Goal: Complete application form: Complete application form

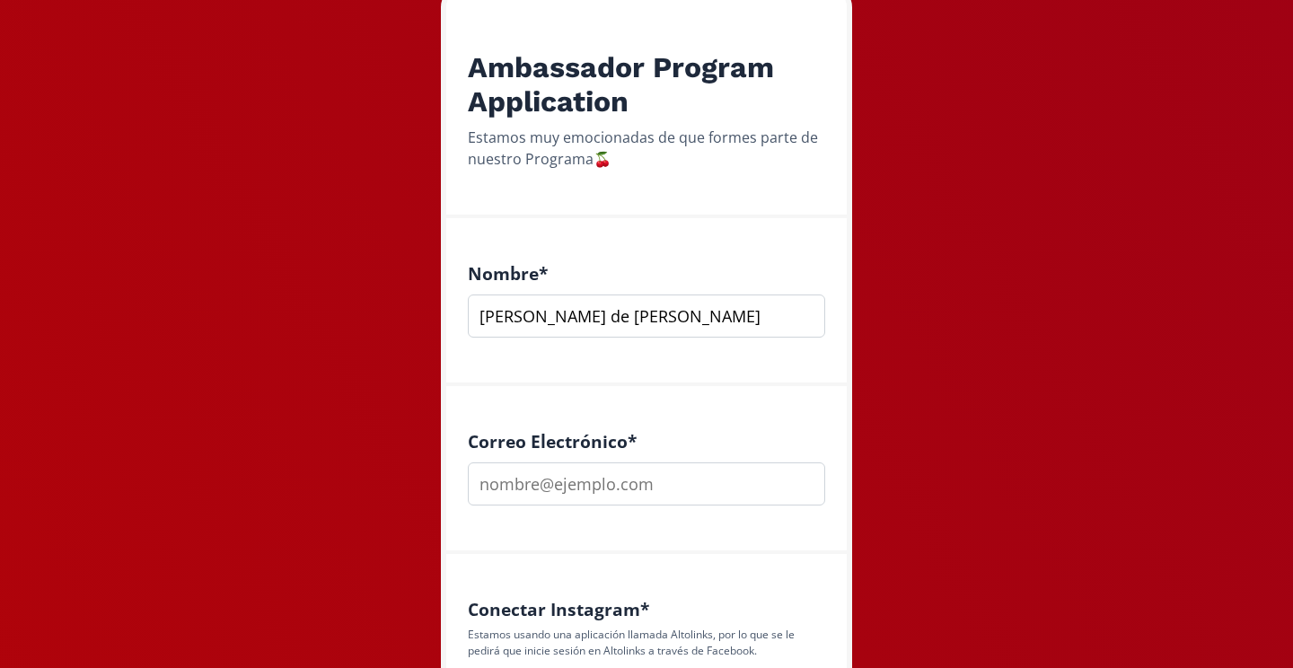
scroll to position [423, 0]
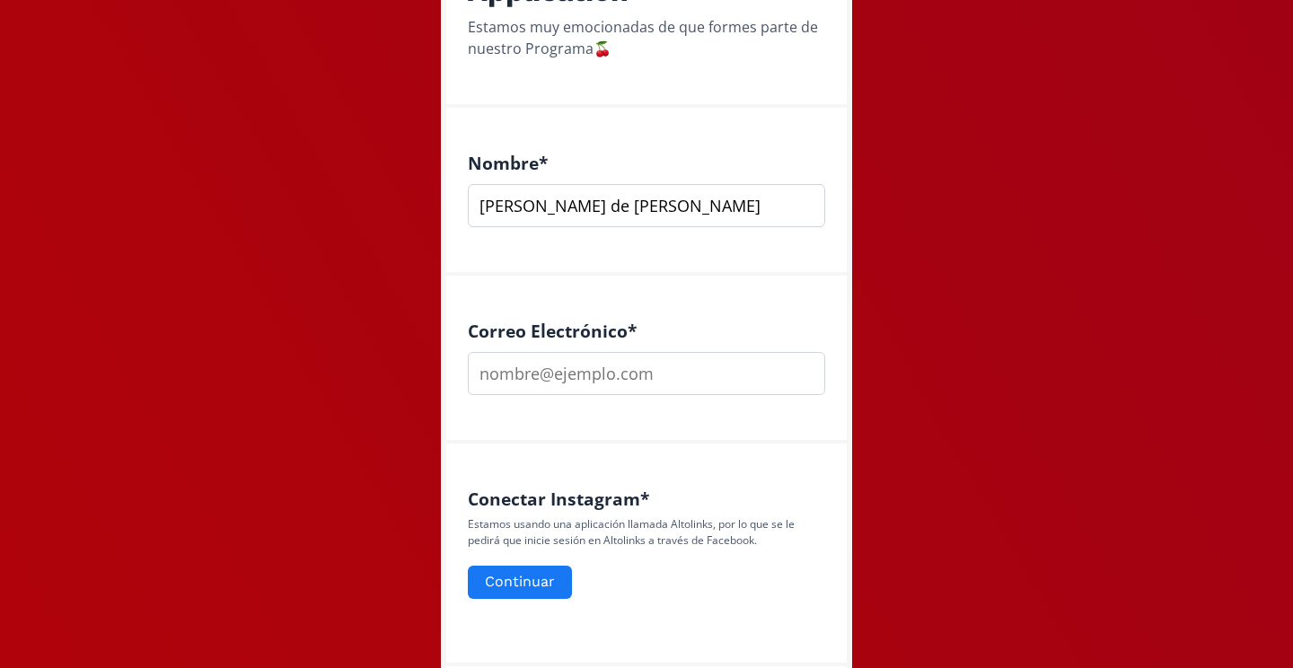
type input "[PERSON_NAME] de [PERSON_NAME]"
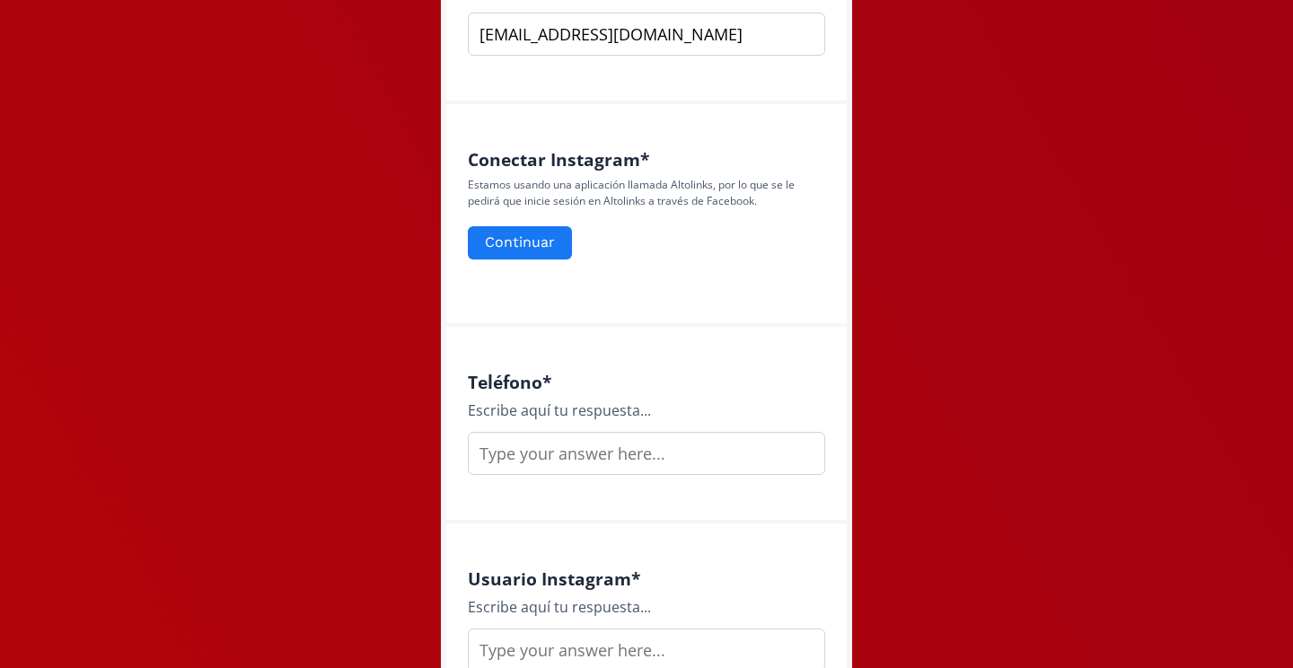
scroll to position [764, 0]
type input "[EMAIL_ADDRESS][DOMAIN_NAME]"
type input "4423332950"
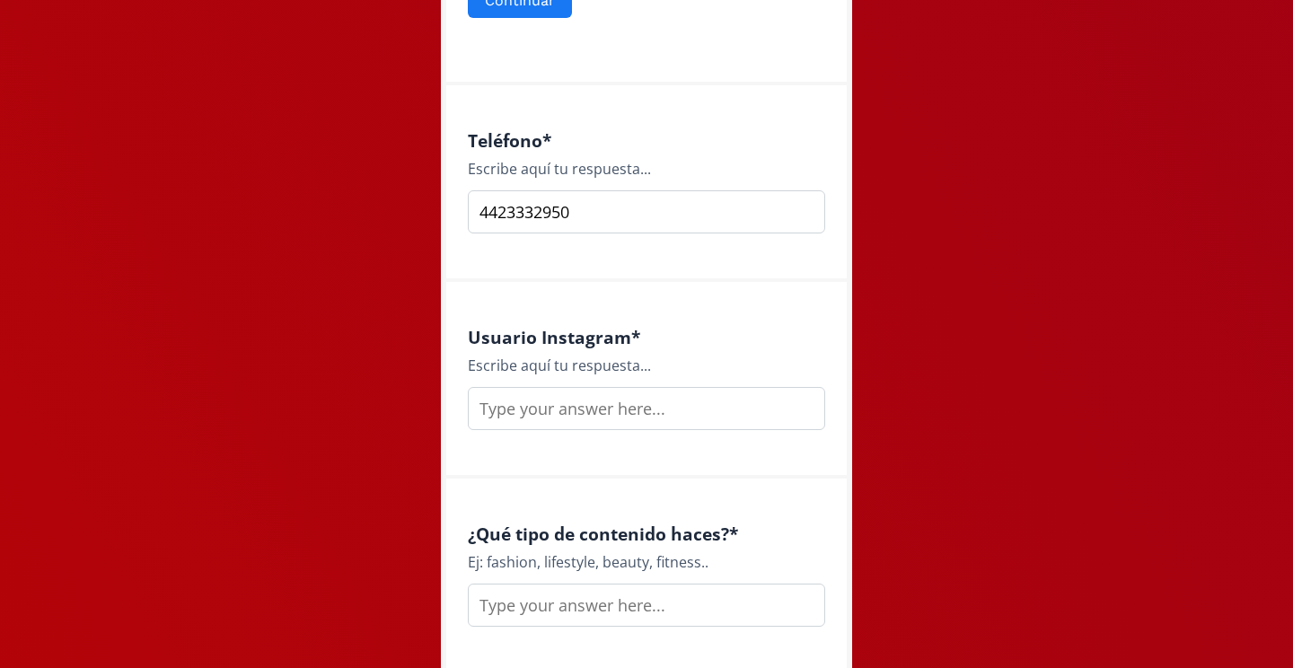
scroll to position [1037, 0]
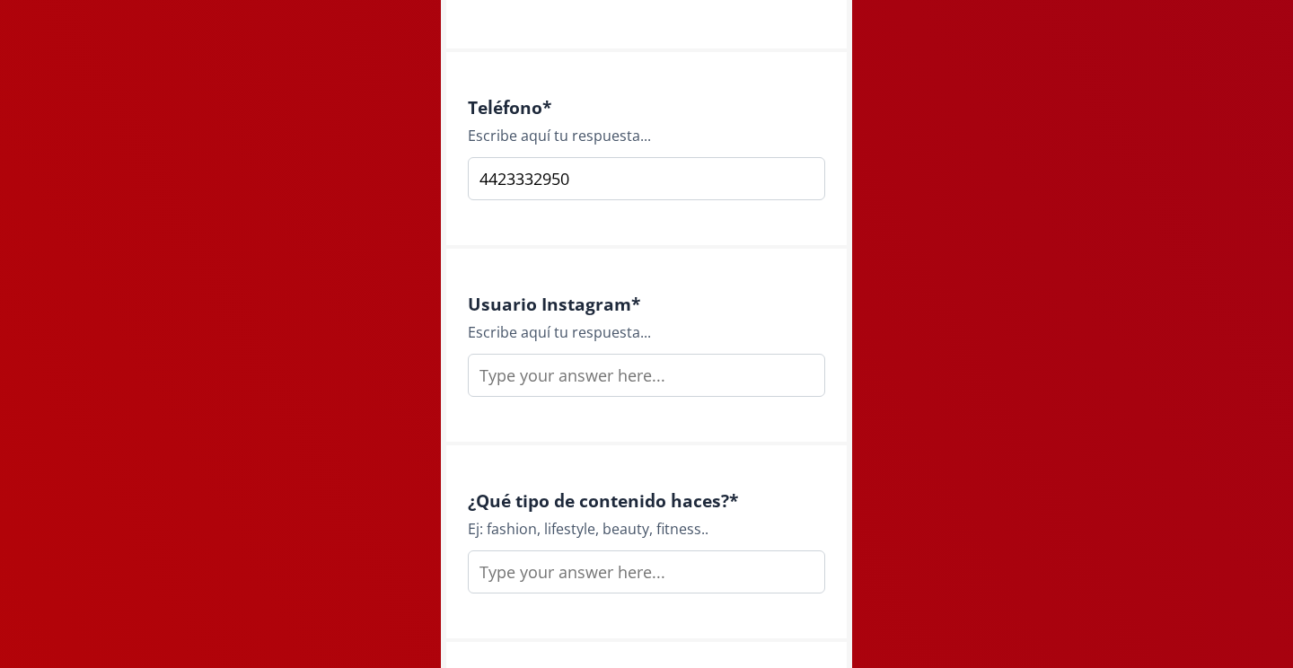
click at [713, 376] on input "text" at bounding box center [646, 375] width 357 height 43
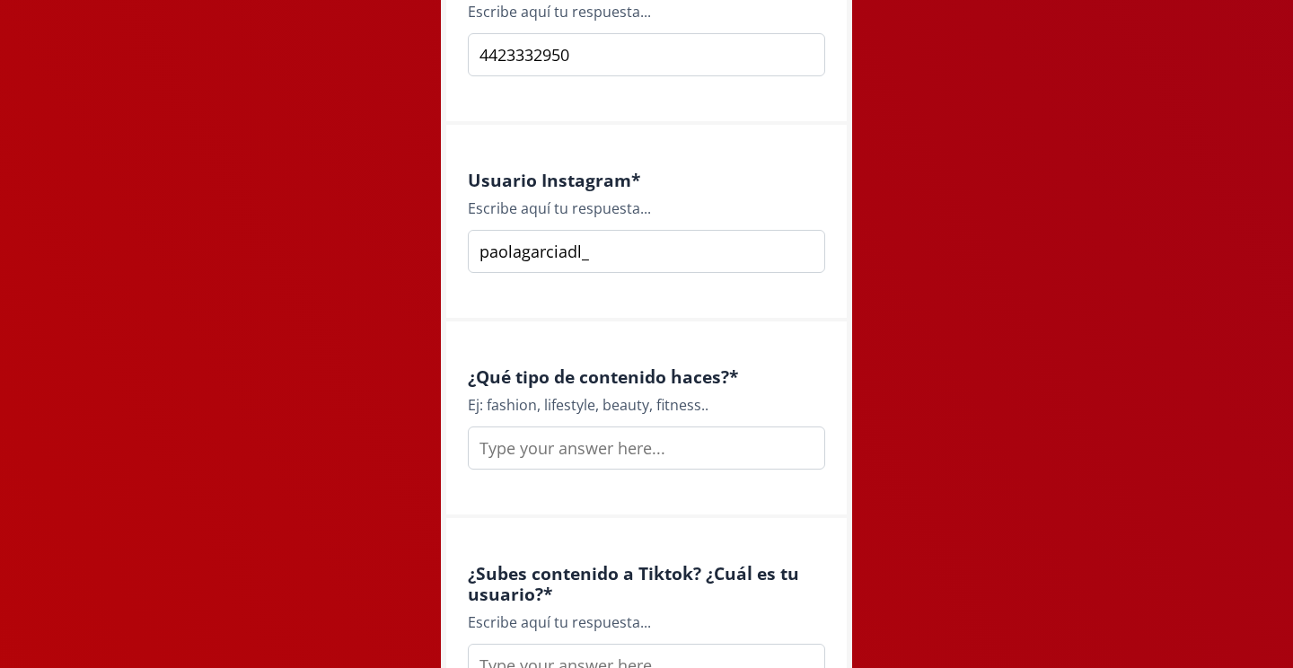
scroll to position [1179, 0]
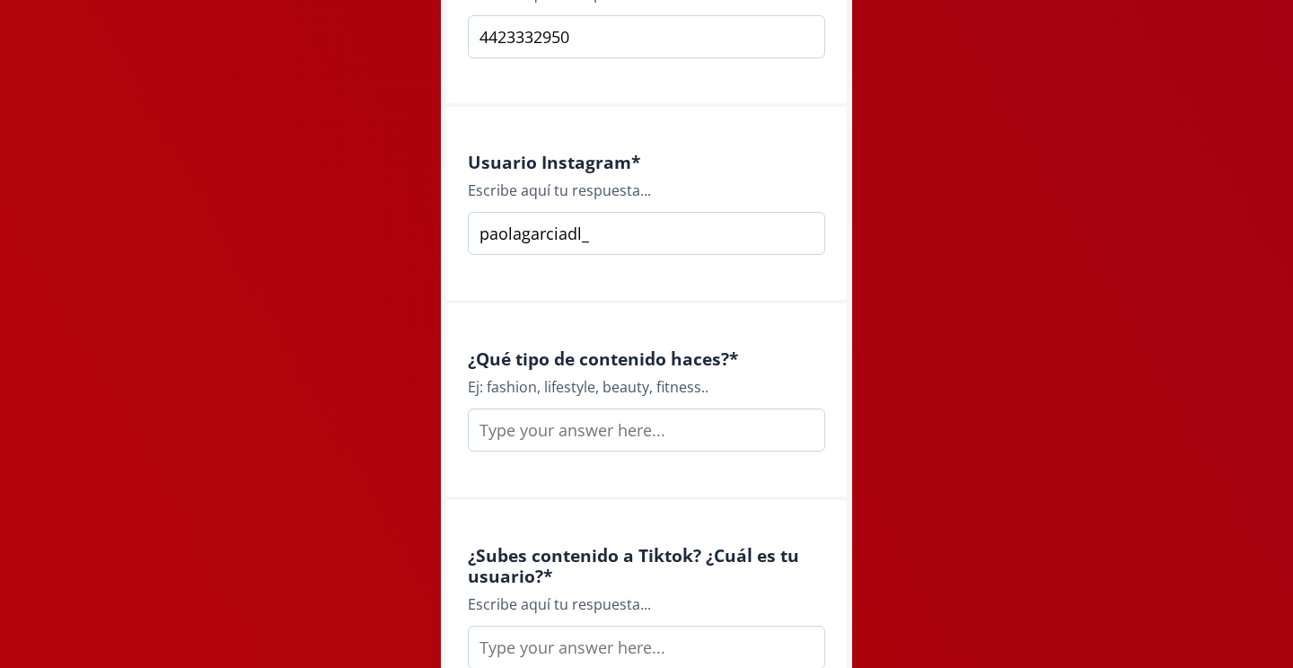
type input "paolagarciadl_"
click at [744, 424] on input "text" at bounding box center [646, 430] width 357 height 43
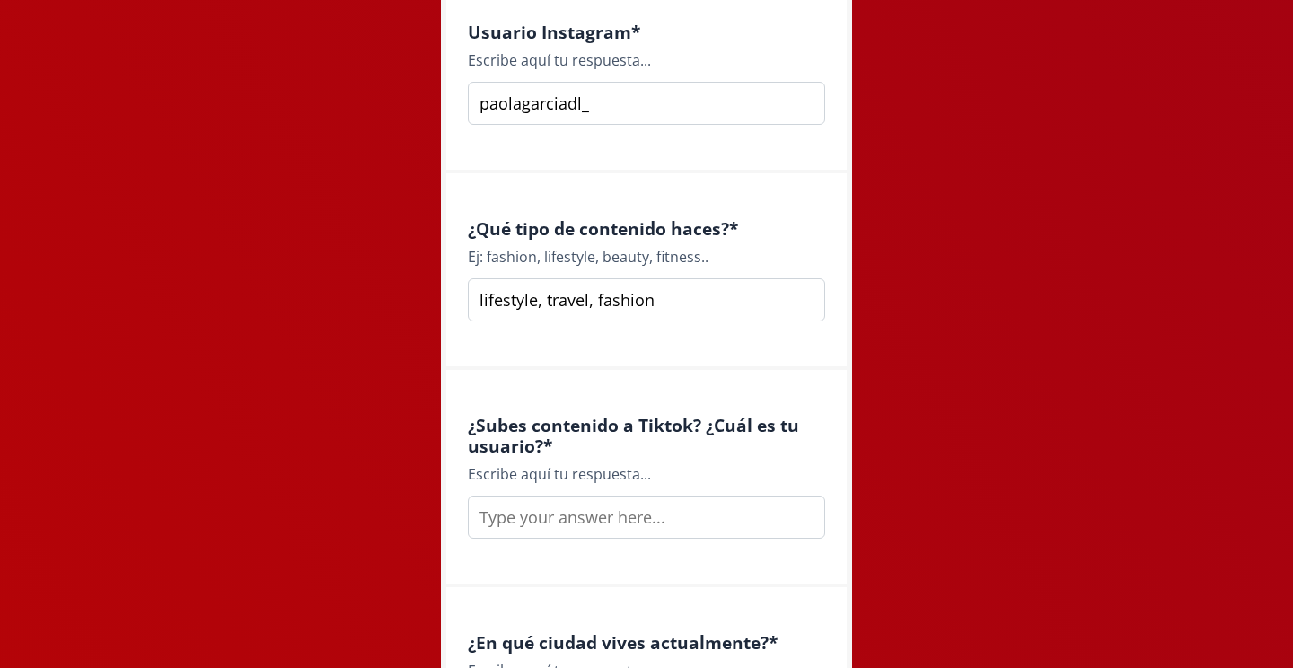
scroll to position [1326, 0]
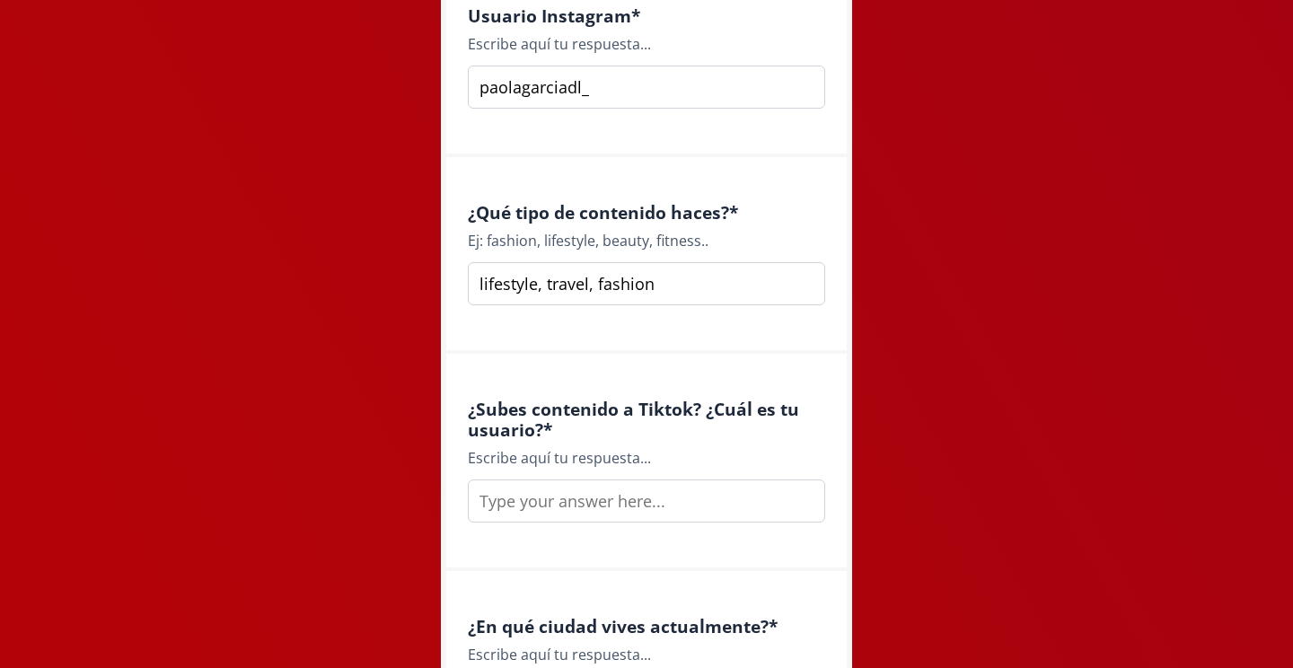
type input "lifestyle, travel, fashion"
click at [630, 506] on input "text" at bounding box center [646, 501] width 357 height 43
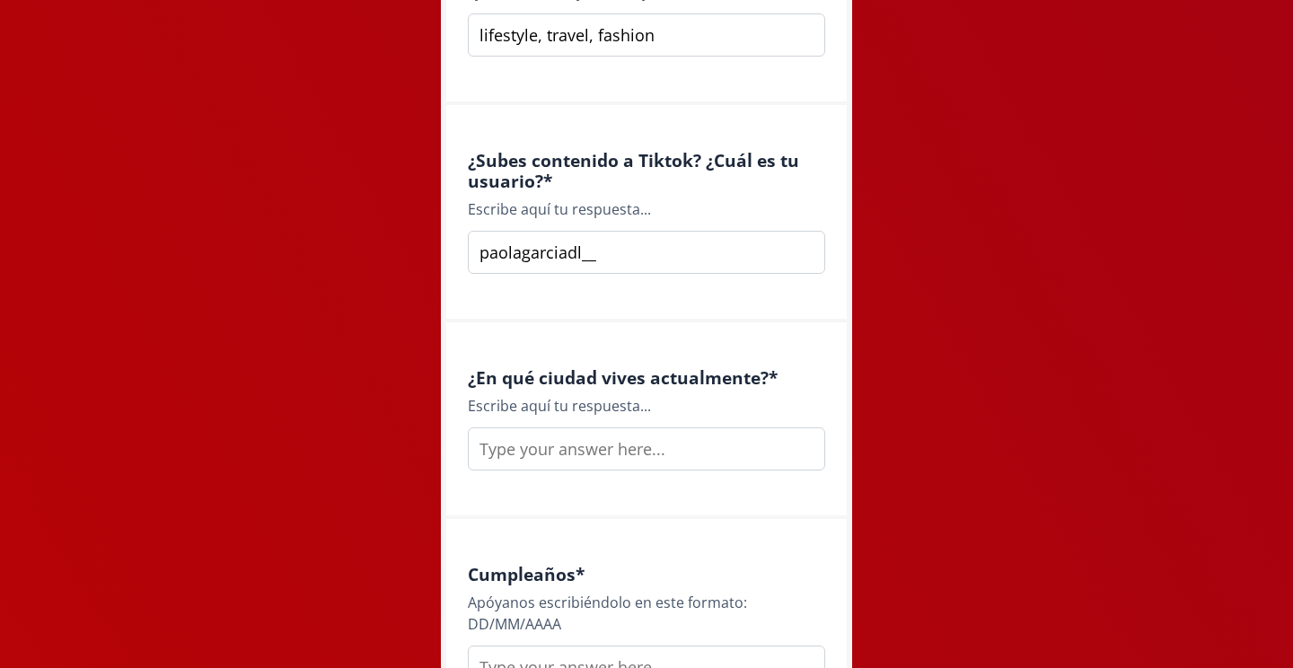
scroll to position [1579, 0]
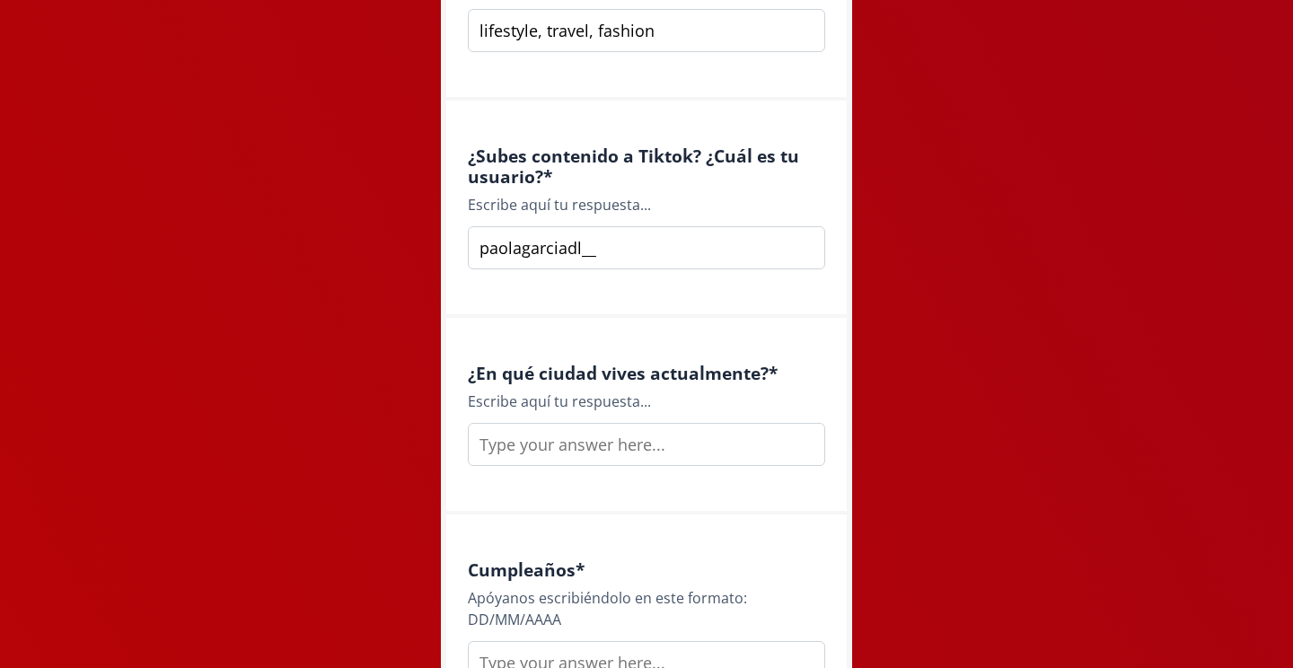
type input "paolagarciadl__"
click at [566, 436] on input "text" at bounding box center [646, 444] width 357 height 43
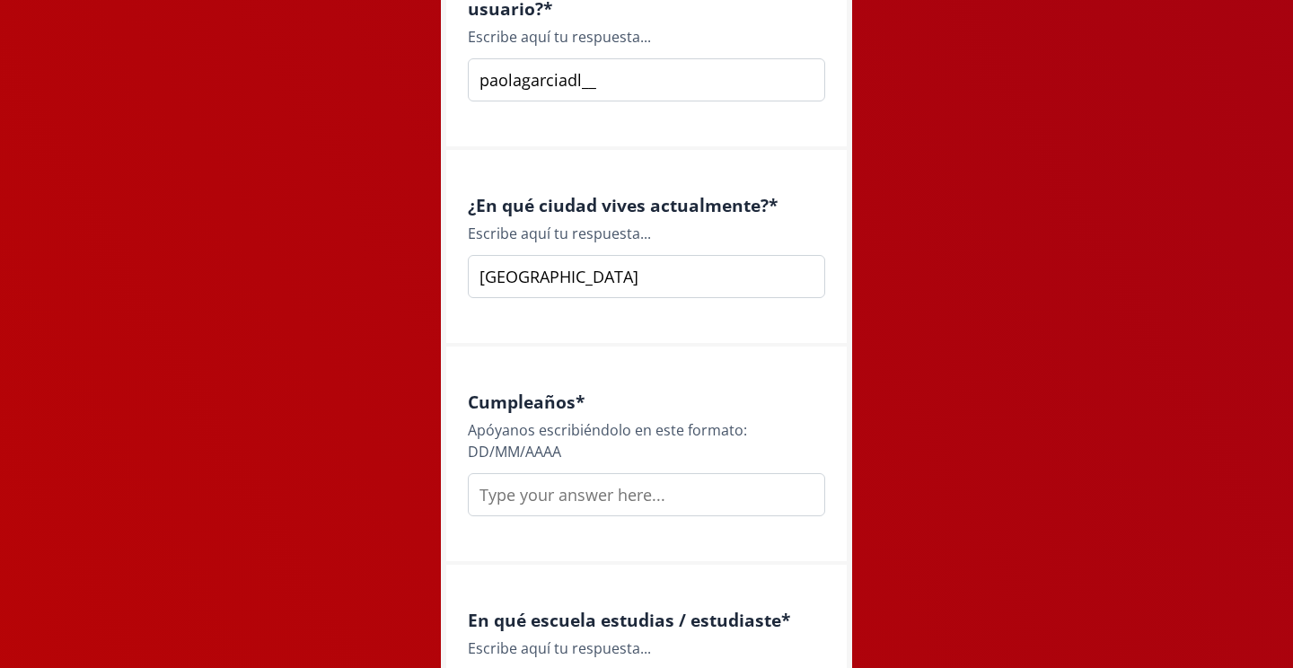
scroll to position [1763, 0]
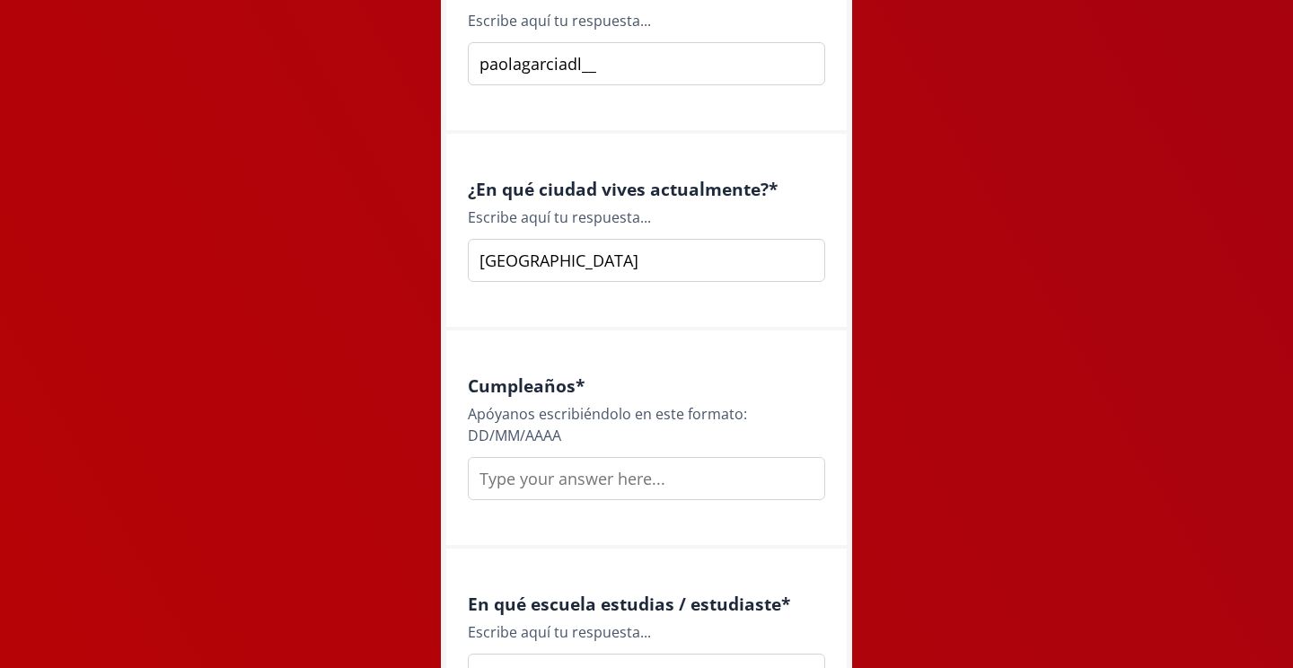
type input "[GEOGRAPHIC_DATA]"
click at [623, 469] on input "text" at bounding box center [646, 478] width 357 height 43
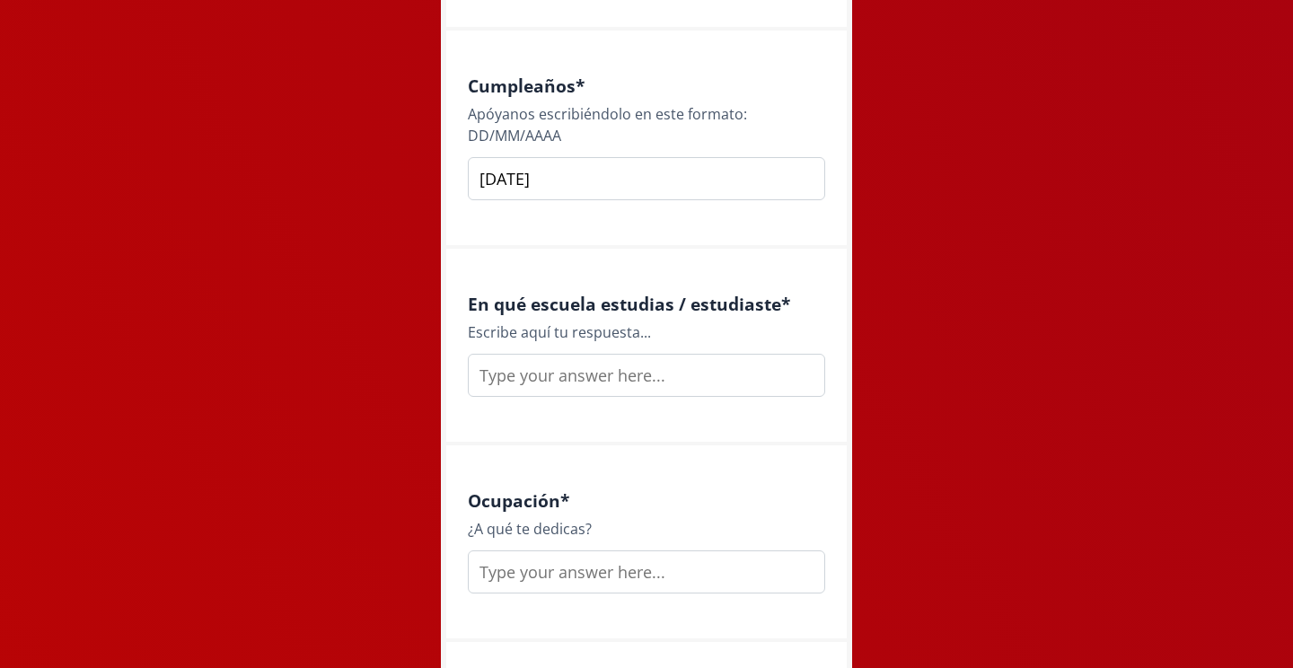
scroll to position [2101, 0]
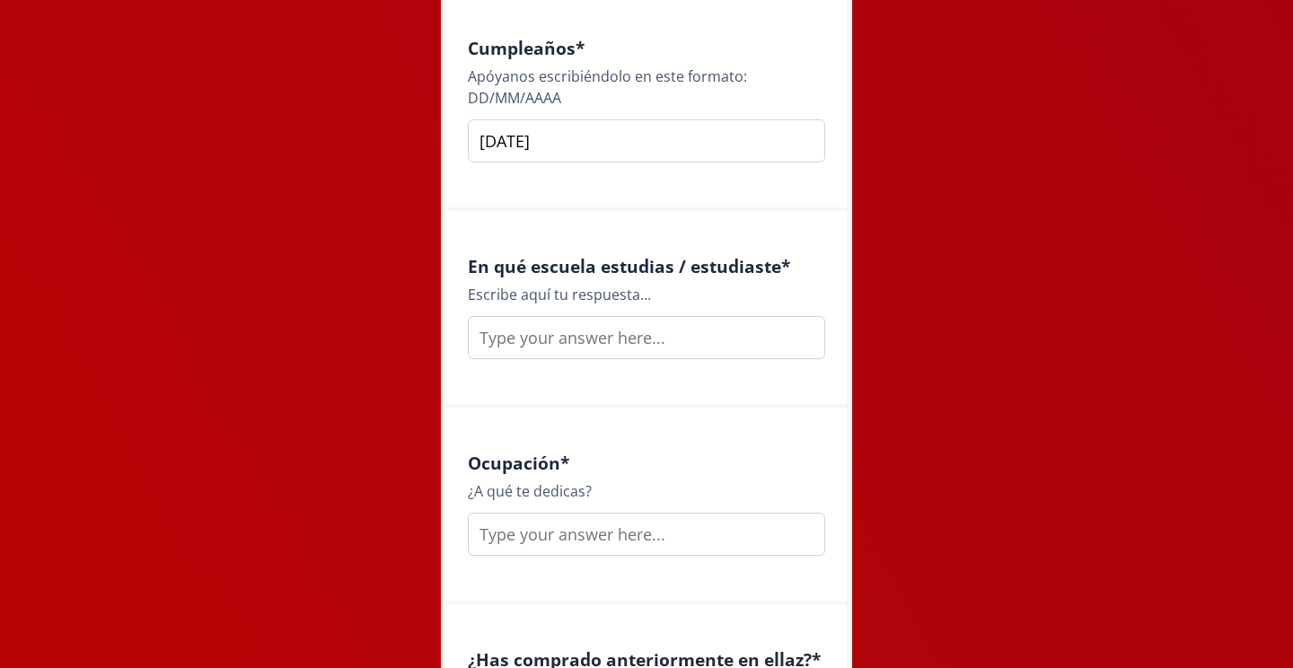
type input "[DATE]"
click at [751, 344] on input "text" at bounding box center [646, 337] width 357 height 43
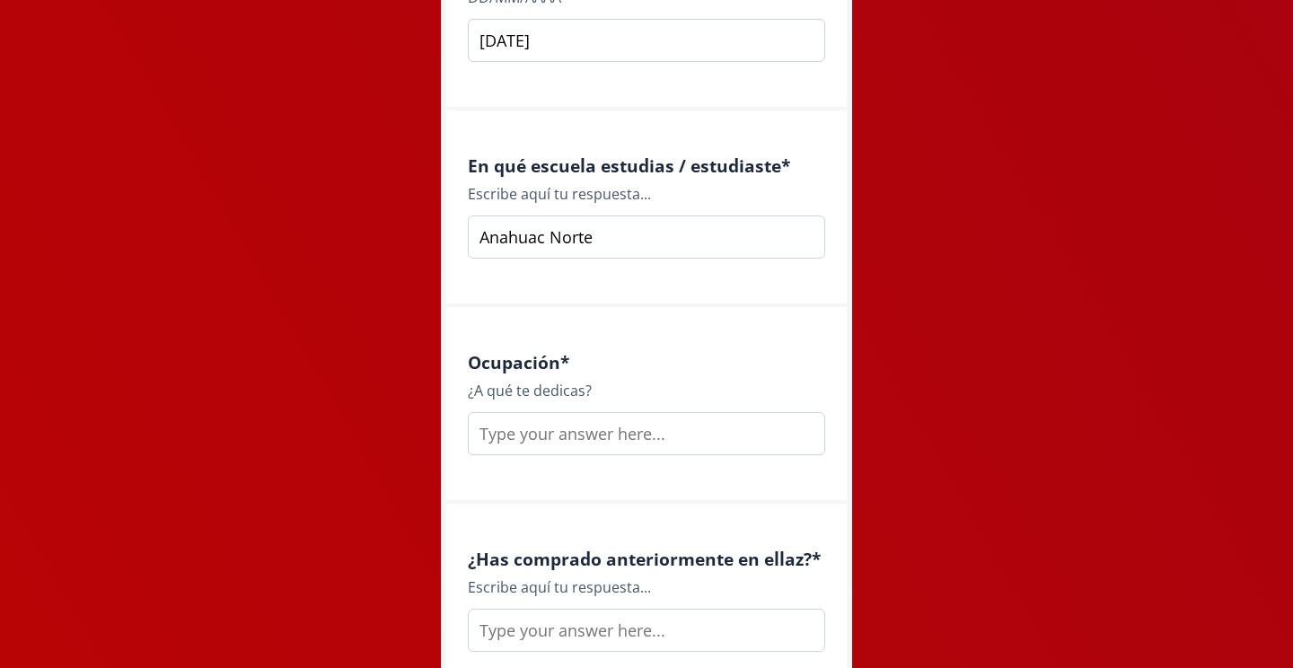
scroll to position [2203, 0]
type input "Anahuac Norte"
click at [551, 413] on input "text" at bounding box center [646, 431] width 357 height 43
click at [486, 423] on input "Agencia de marketing" at bounding box center [646, 431] width 357 height 43
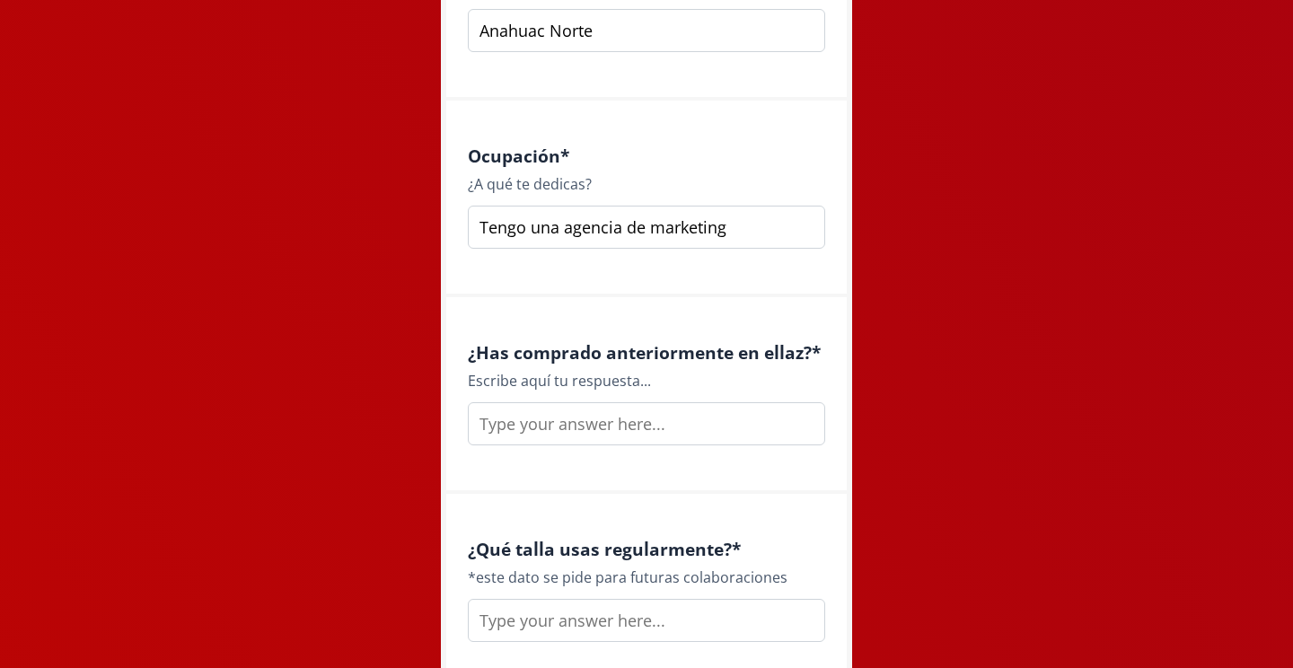
scroll to position [2413, 0]
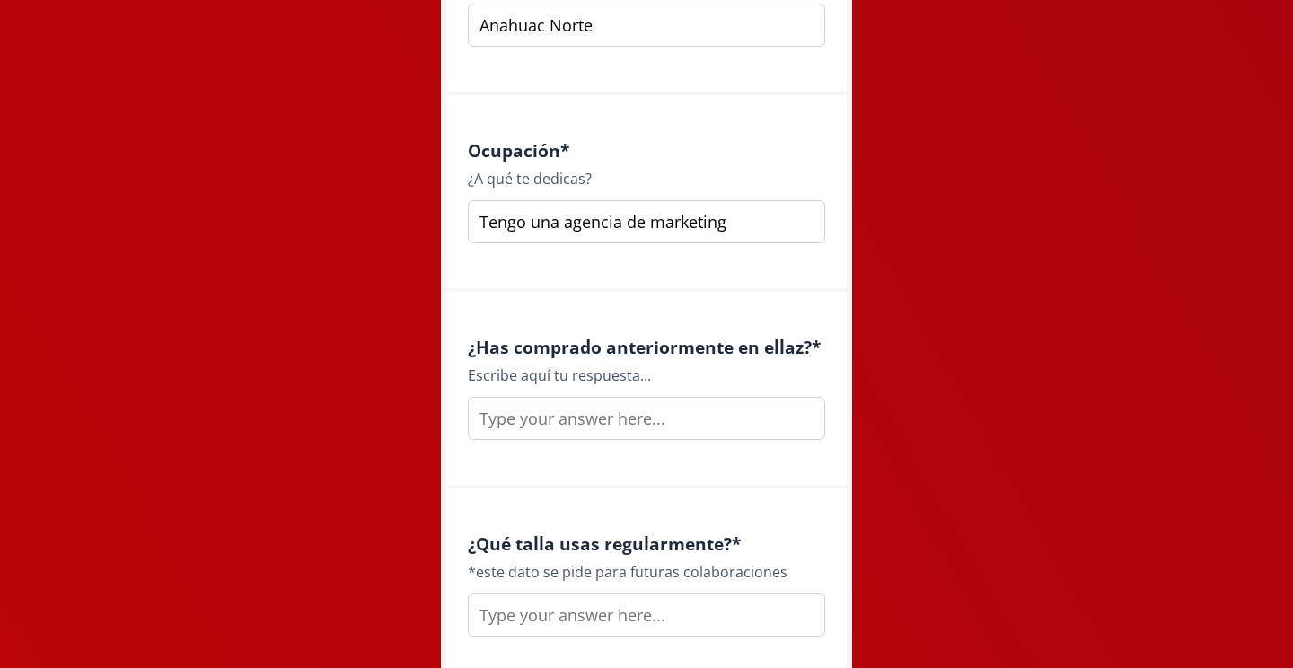
type input "Tengo una agencia de marketing"
click at [672, 401] on input "text" at bounding box center [646, 418] width 357 height 43
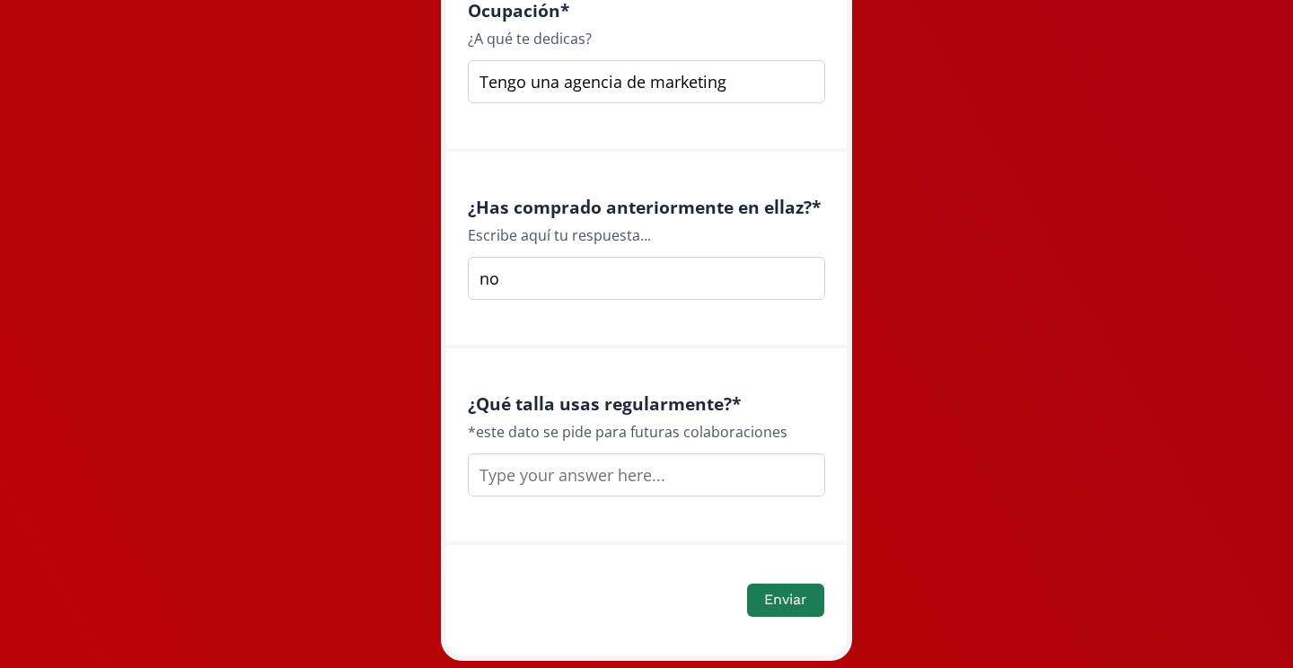
scroll to position [2565, 0]
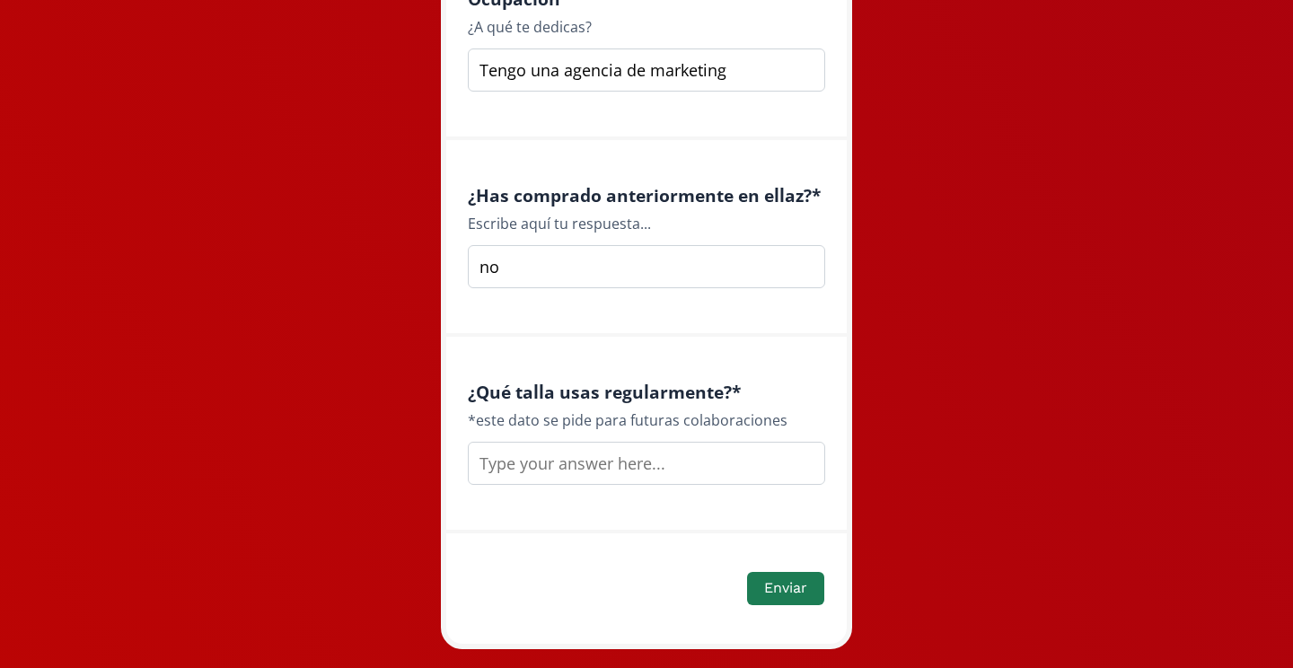
type input "no"
click at [568, 460] on input "text" at bounding box center [646, 463] width 357 height 43
click at [488, 454] on input "s/M" at bounding box center [646, 463] width 357 height 43
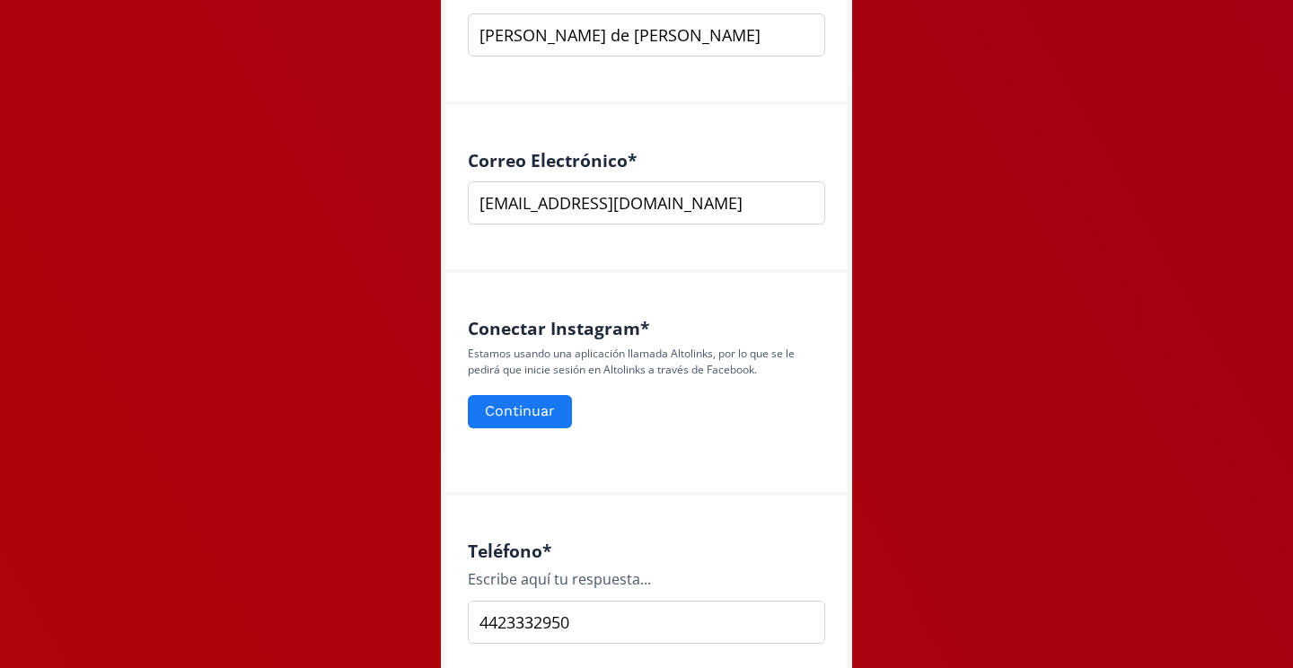
scroll to position [592, 0]
type input "S/M"
click at [547, 421] on button "Continuar" at bounding box center [520, 413] width 110 height 39
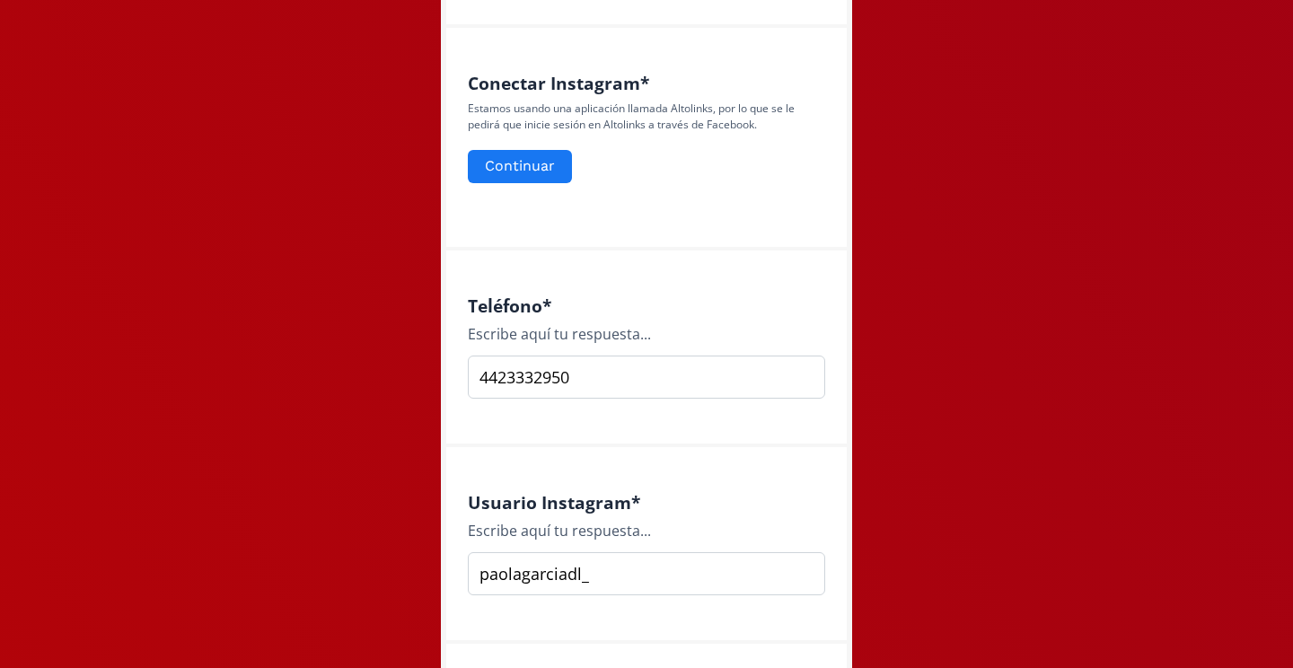
scroll to position [841, 0]
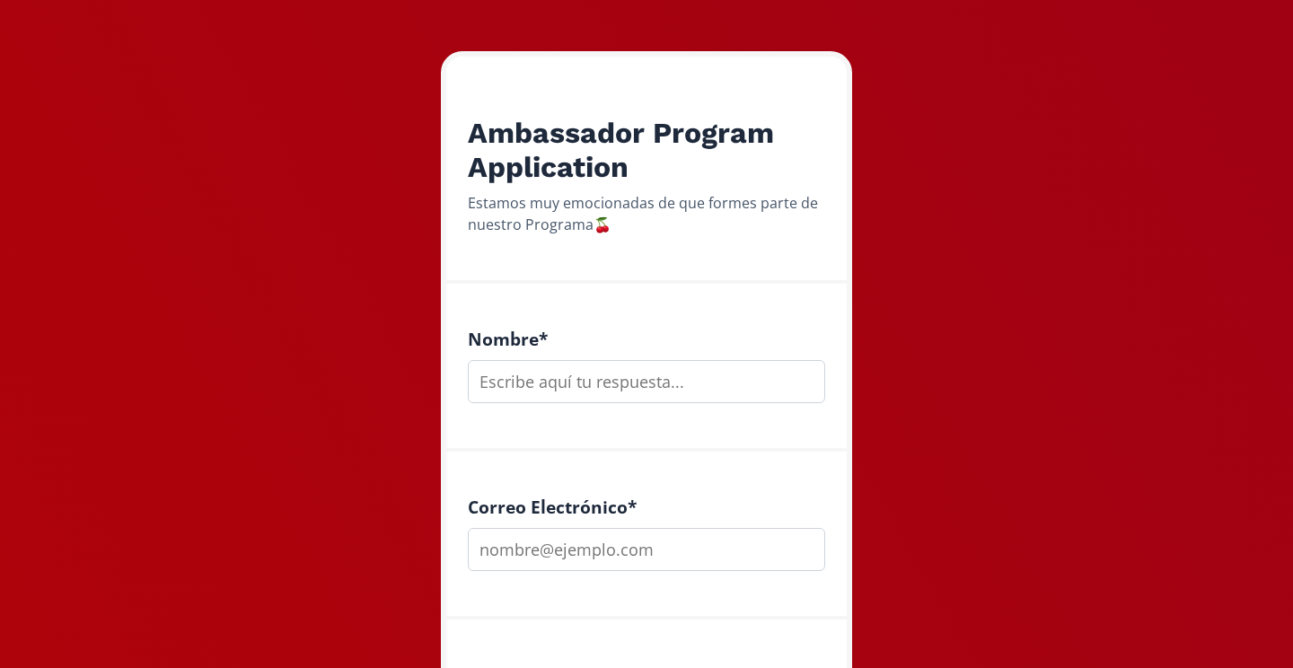
scroll to position [250, 0]
